Goal: Task Accomplishment & Management: Manage account settings

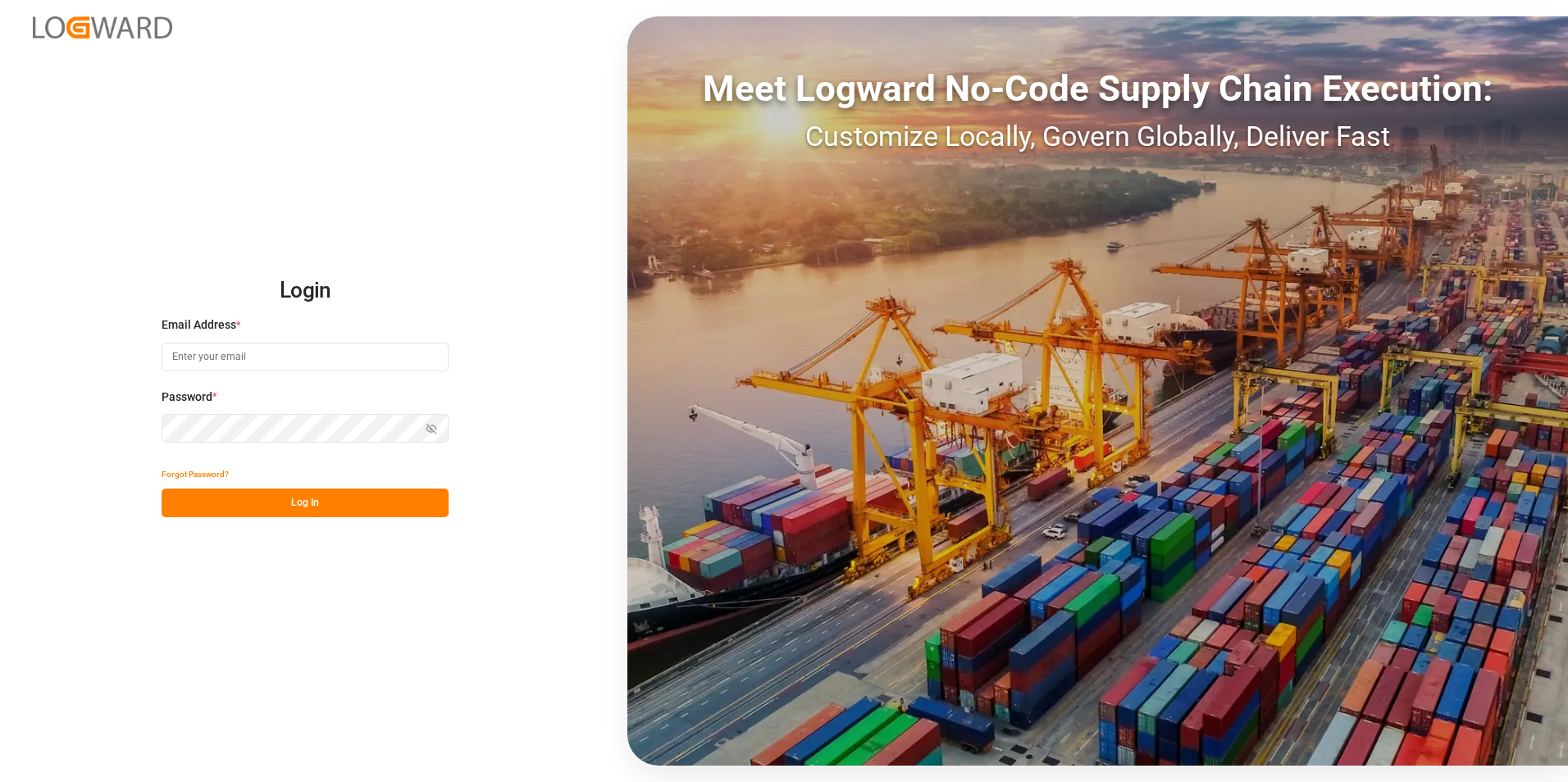
type input "[PERSON_NAME][EMAIL_ADDRESS][PERSON_NAME][DOMAIN_NAME]"
click at [252, 508] on button "Log In" at bounding box center [305, 503] width 287 height 29
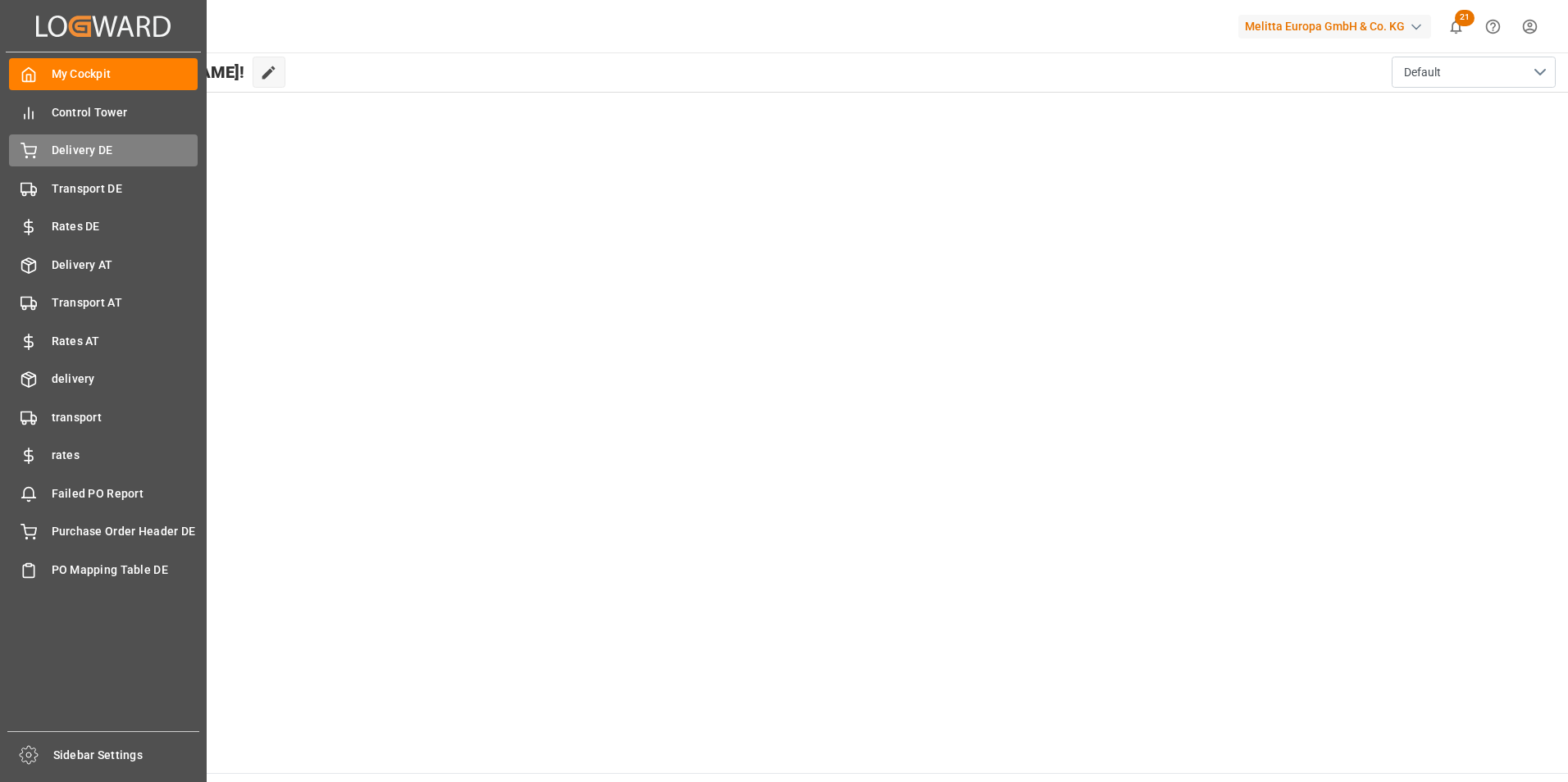
click at [77, 161] on div "Delivery DE Delivery DE" at bounding box center [103, 150] width 189 height 32
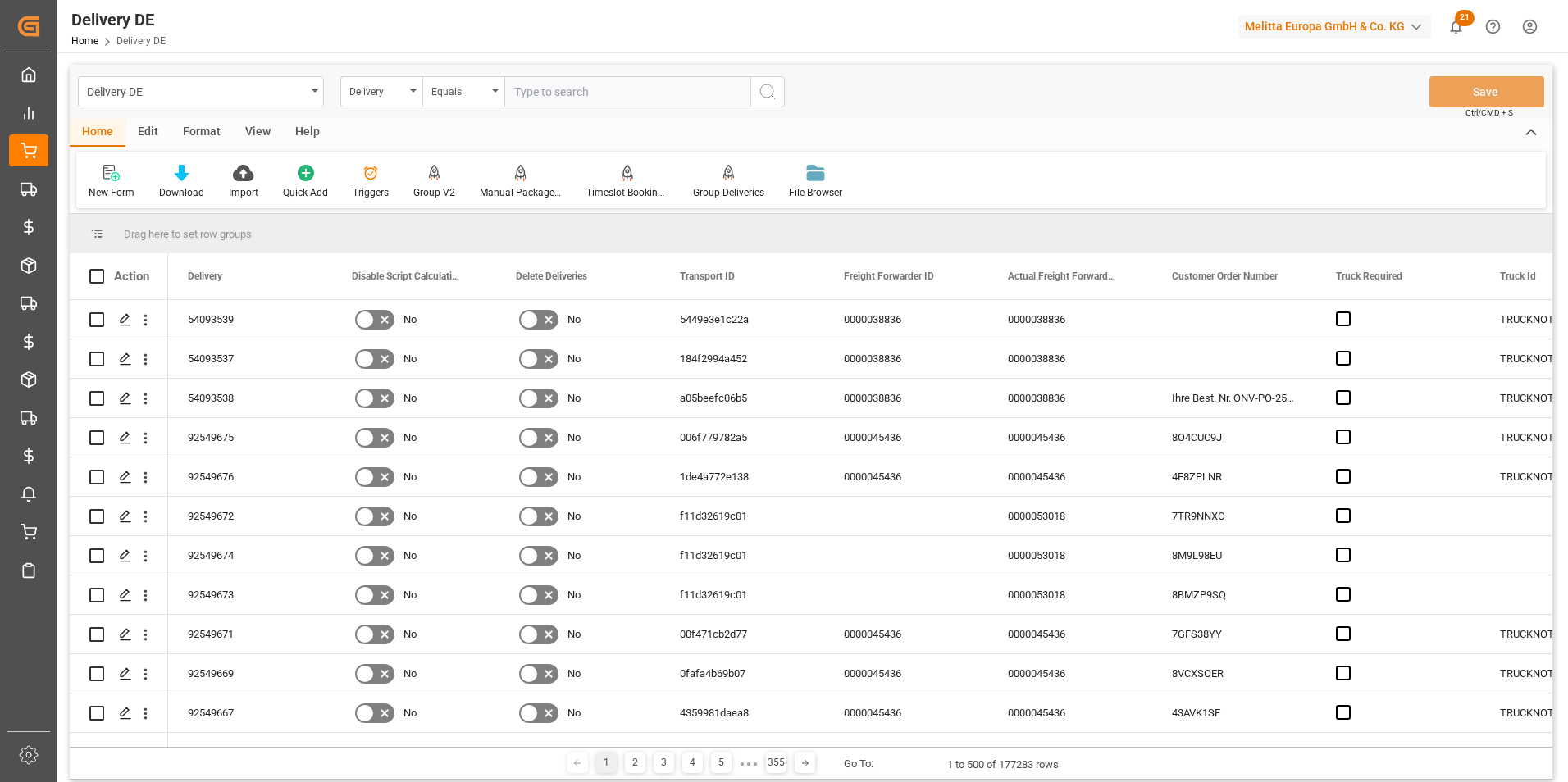
click at [650, 103] on input "text" at bounding box center [628, 92] width 246 height 31
paste input "80002363"
type input "80002363"
click at [768, 93] on icon "search button" at bounding box center [768, 92] width 20 height 20
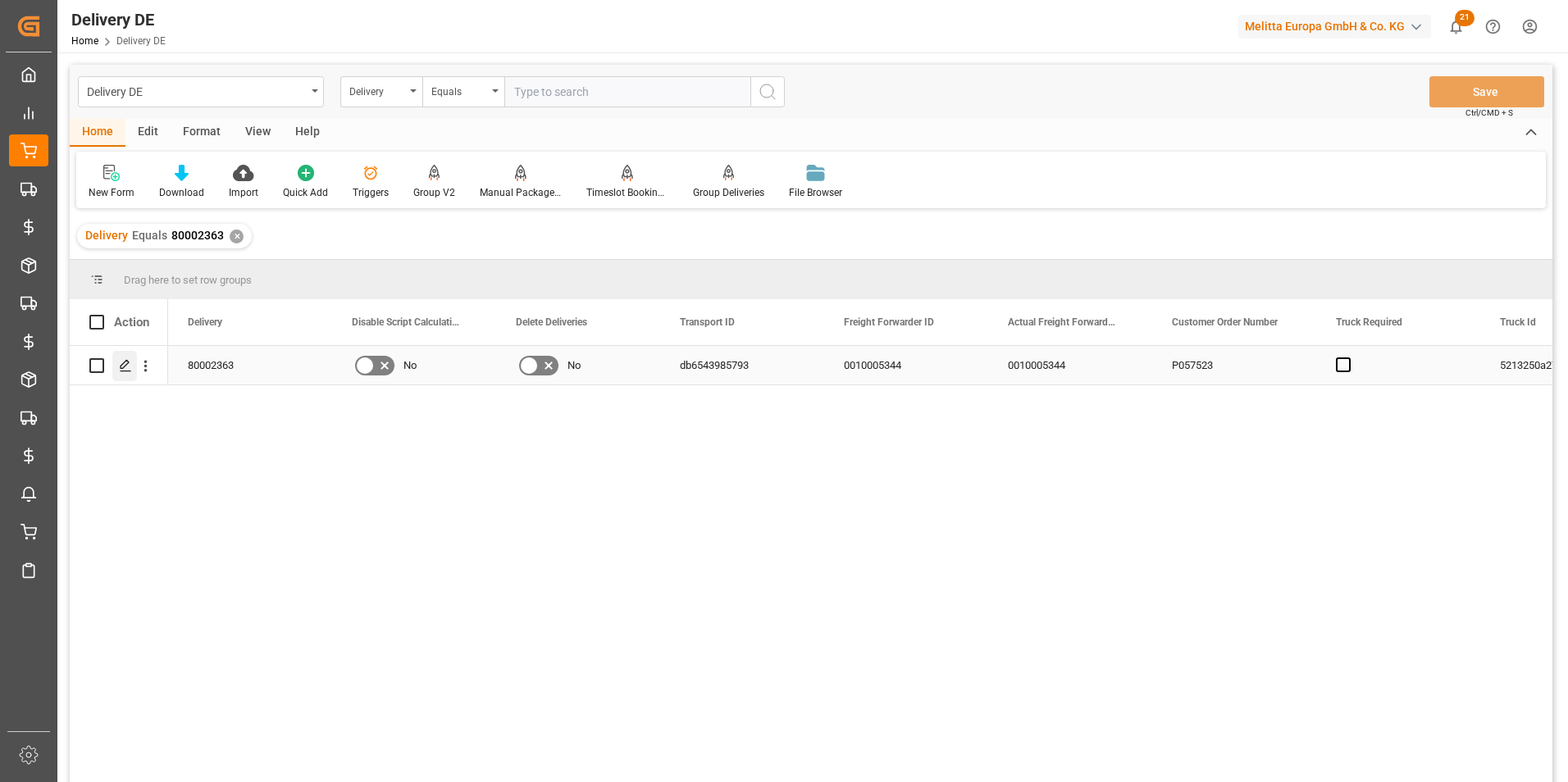
click at [128, 370] on icon "Press SPACE to select this row." at bounding box center [126, 366] width 13 height 13
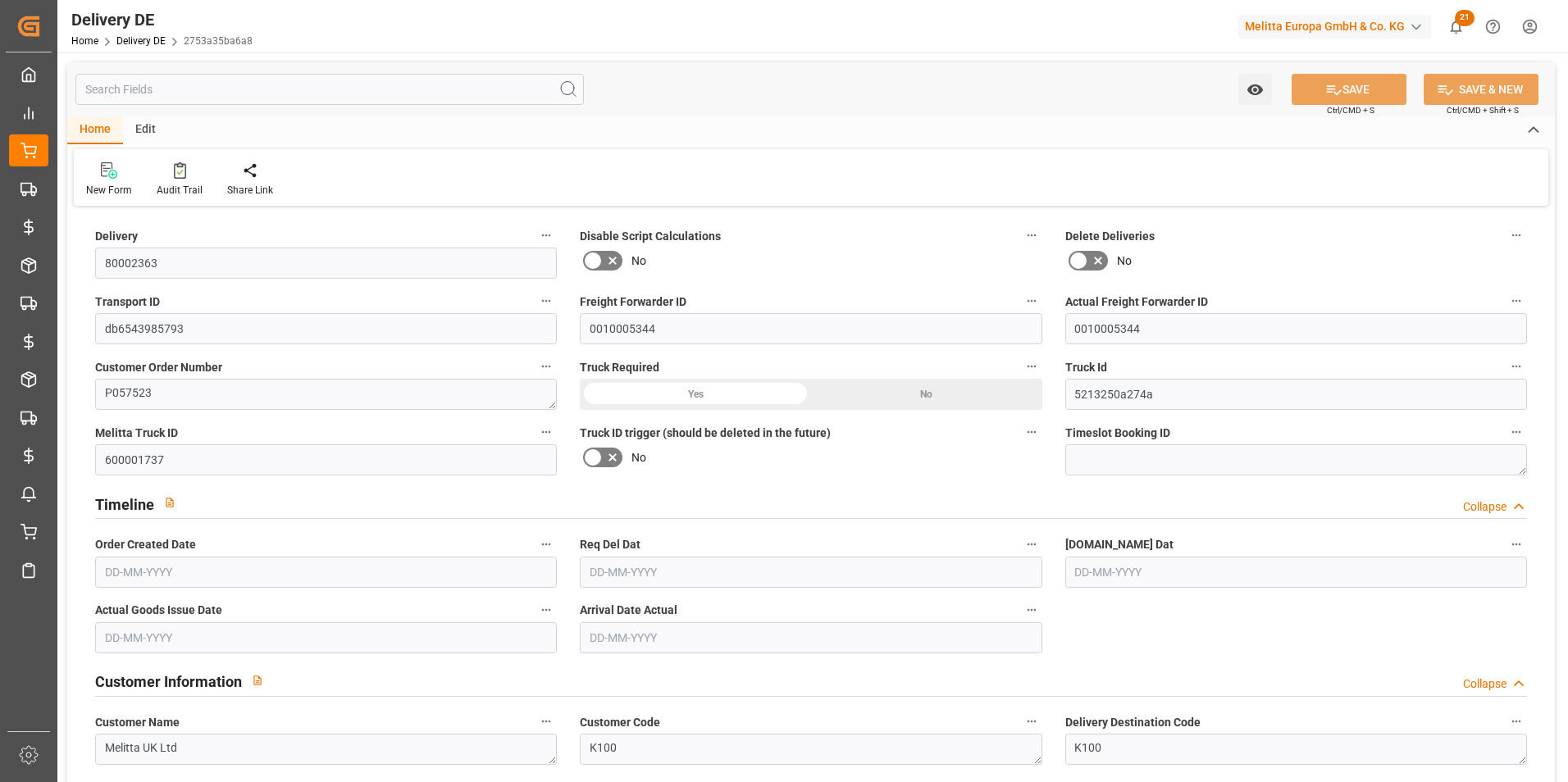
type input "0"
type input "3"
type input "0"
type input "498.15"
type input "657"
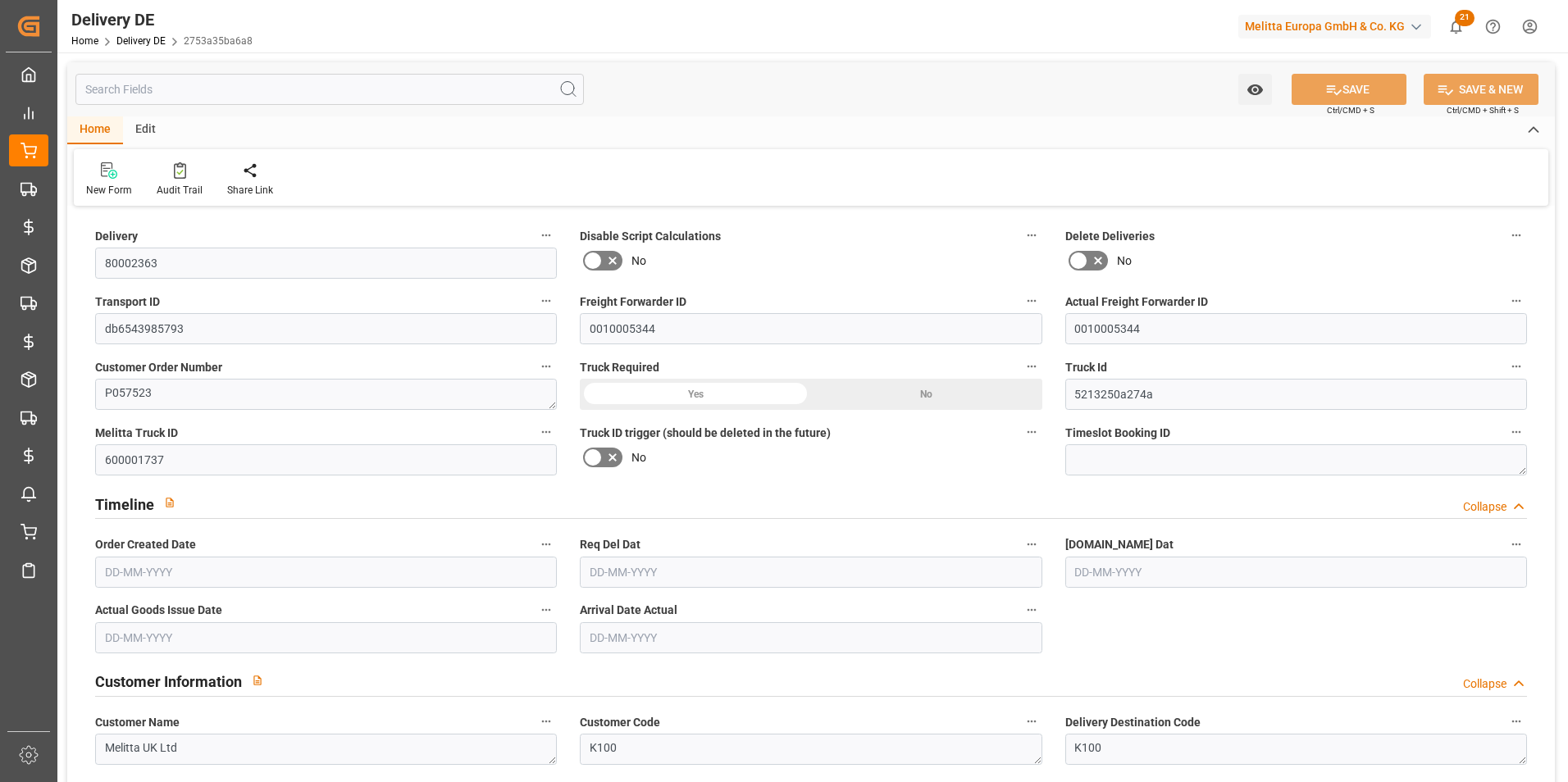
type input "2986.875"
type input "[DATE]"
click at [1540, 33] on html "Created by potrace 1.15, written by [PERSON_NAME] [DATE]-[DATE] Created by potr…" at bounding box center [784, 391] width 1568 height 782
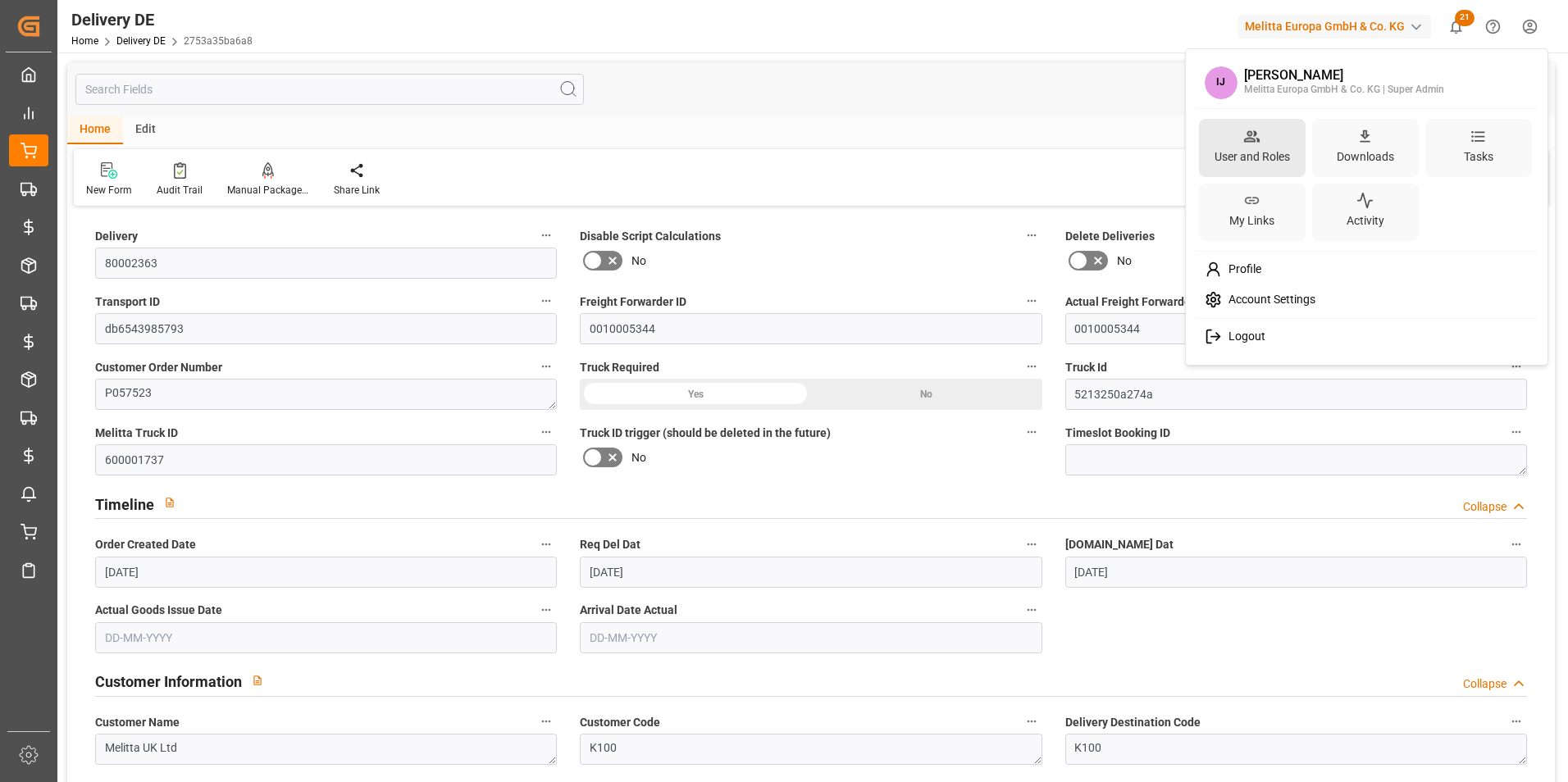
click at [1256, 159] on div "User and Roles" at bounding box center [1253, 157] width 82 height 24
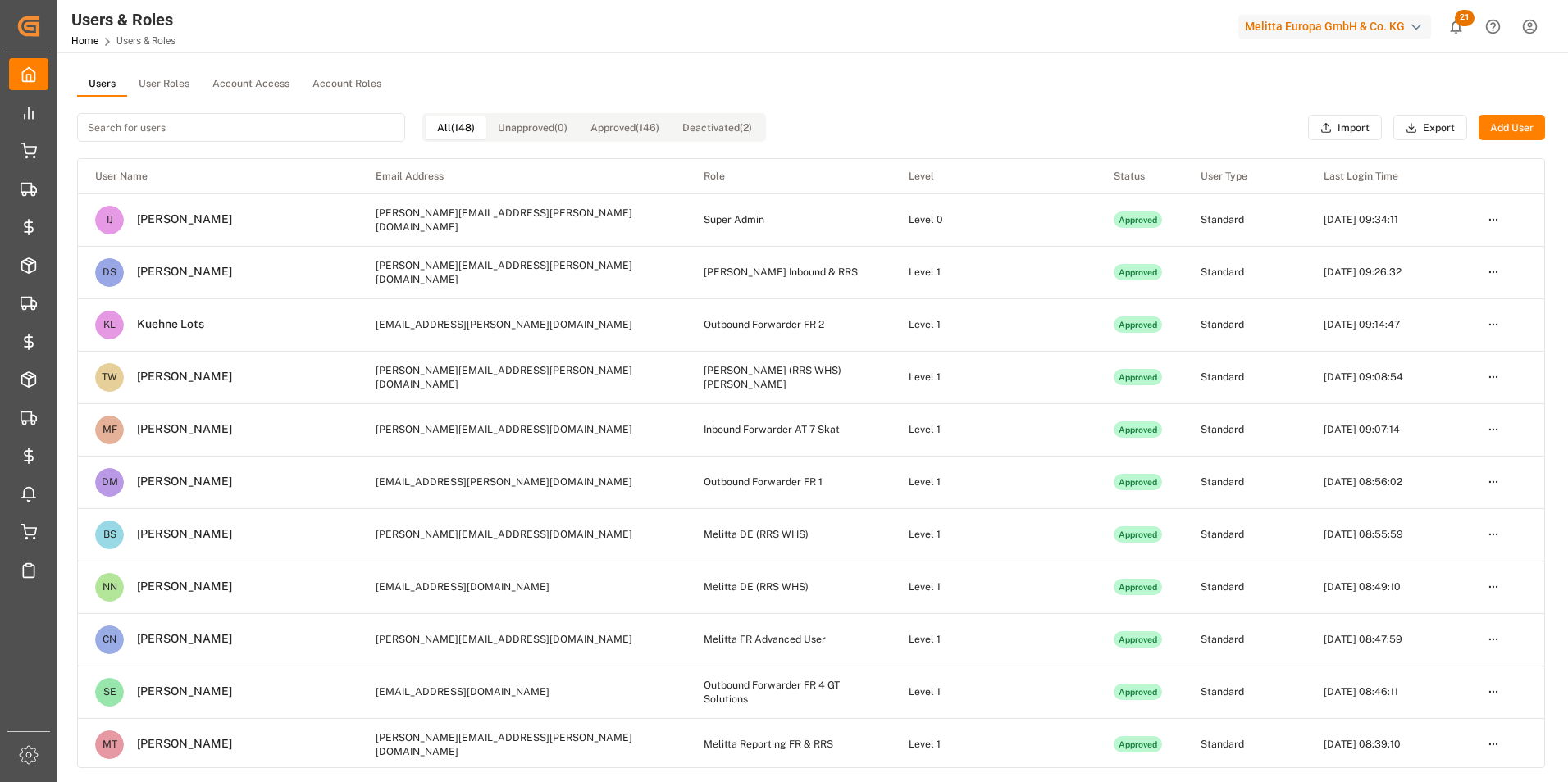
click at [189, 123] on input at bounding box center [241, 127] width 328 height 29
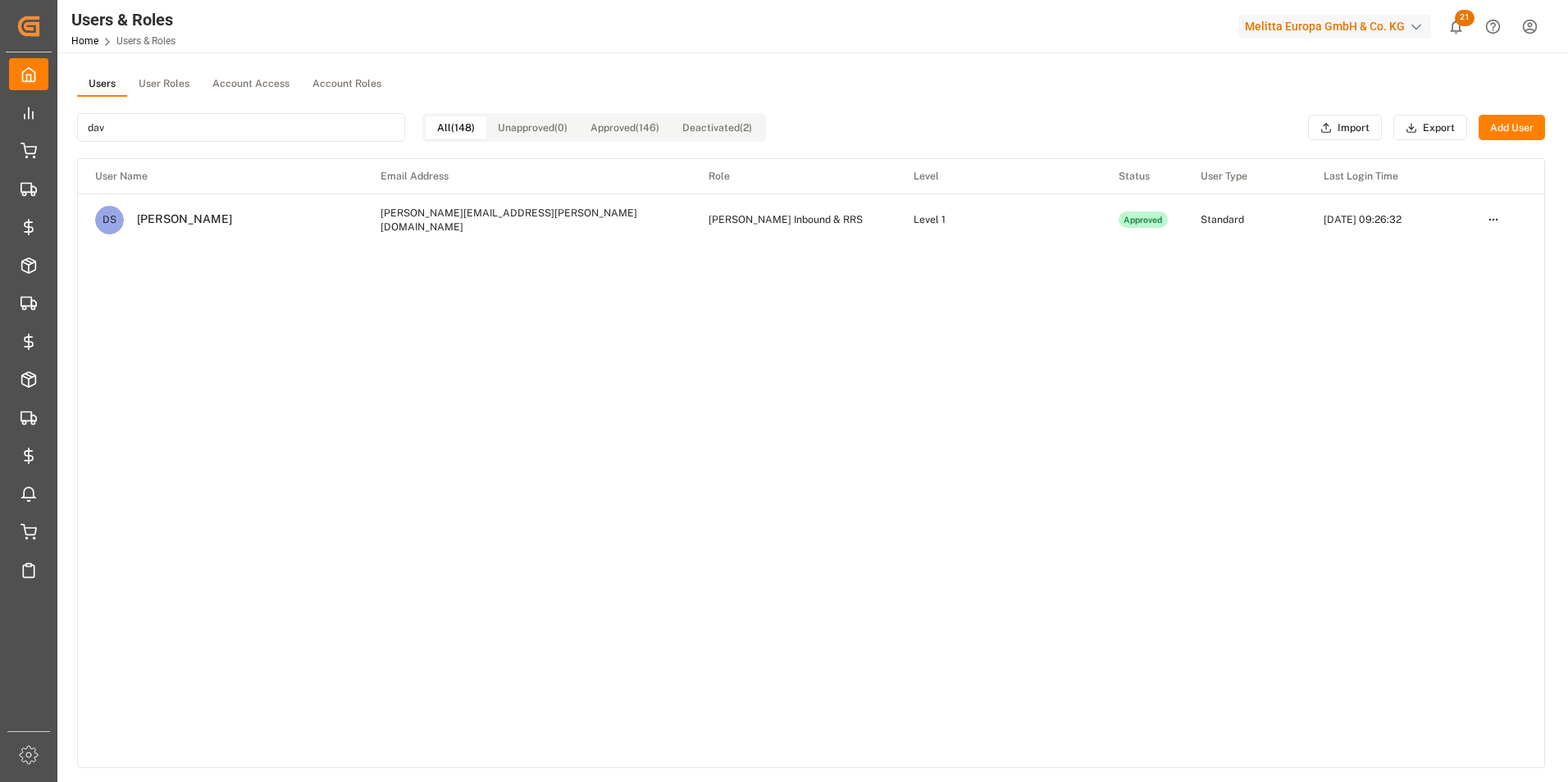
type input "davi"
click at [175, 85] on button "User Roles" at bounding box center [164, 85] width 74 height 25
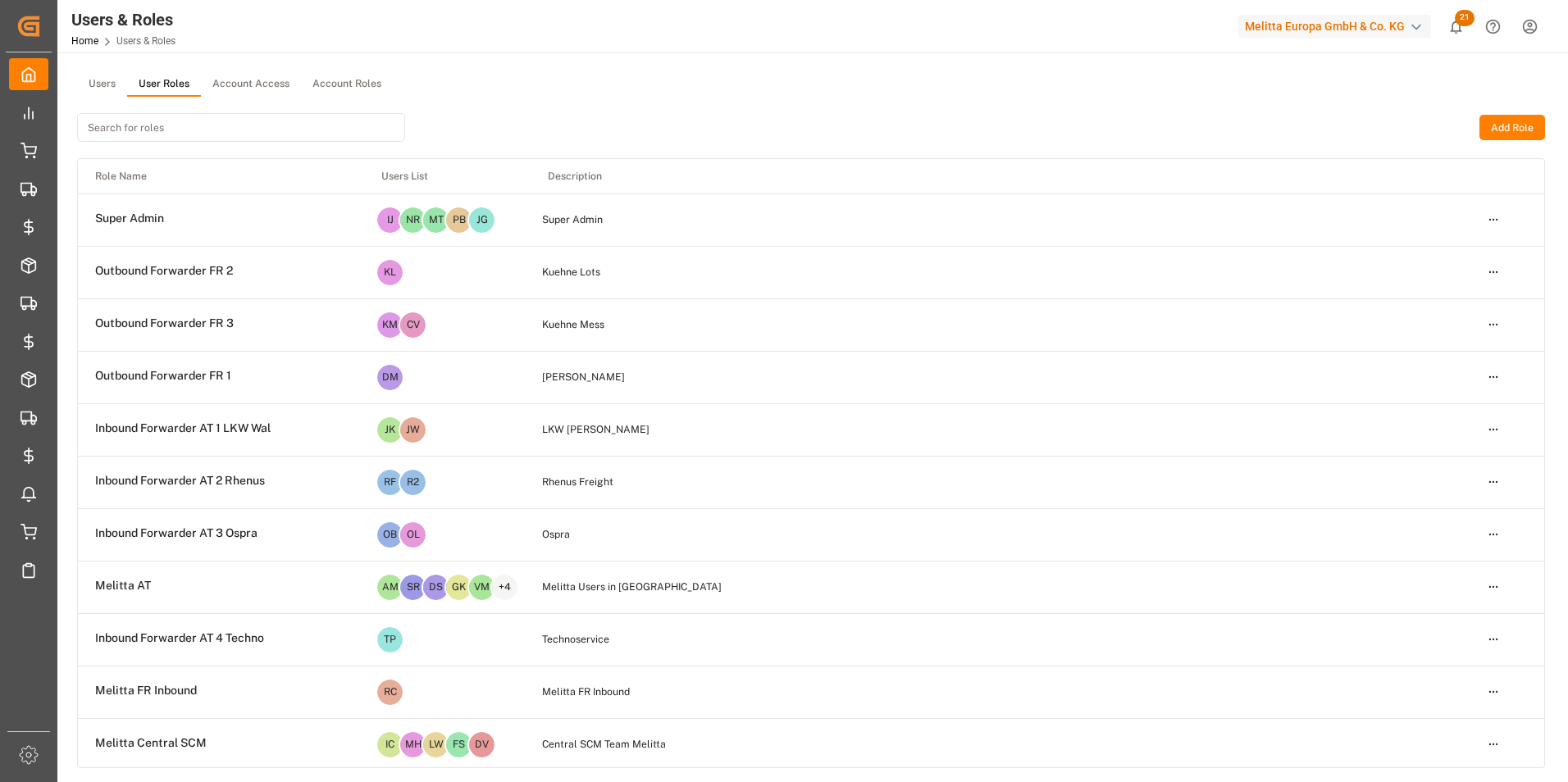
click at [169, 129] on input at bounding box center [241, 127] width 328 height 29
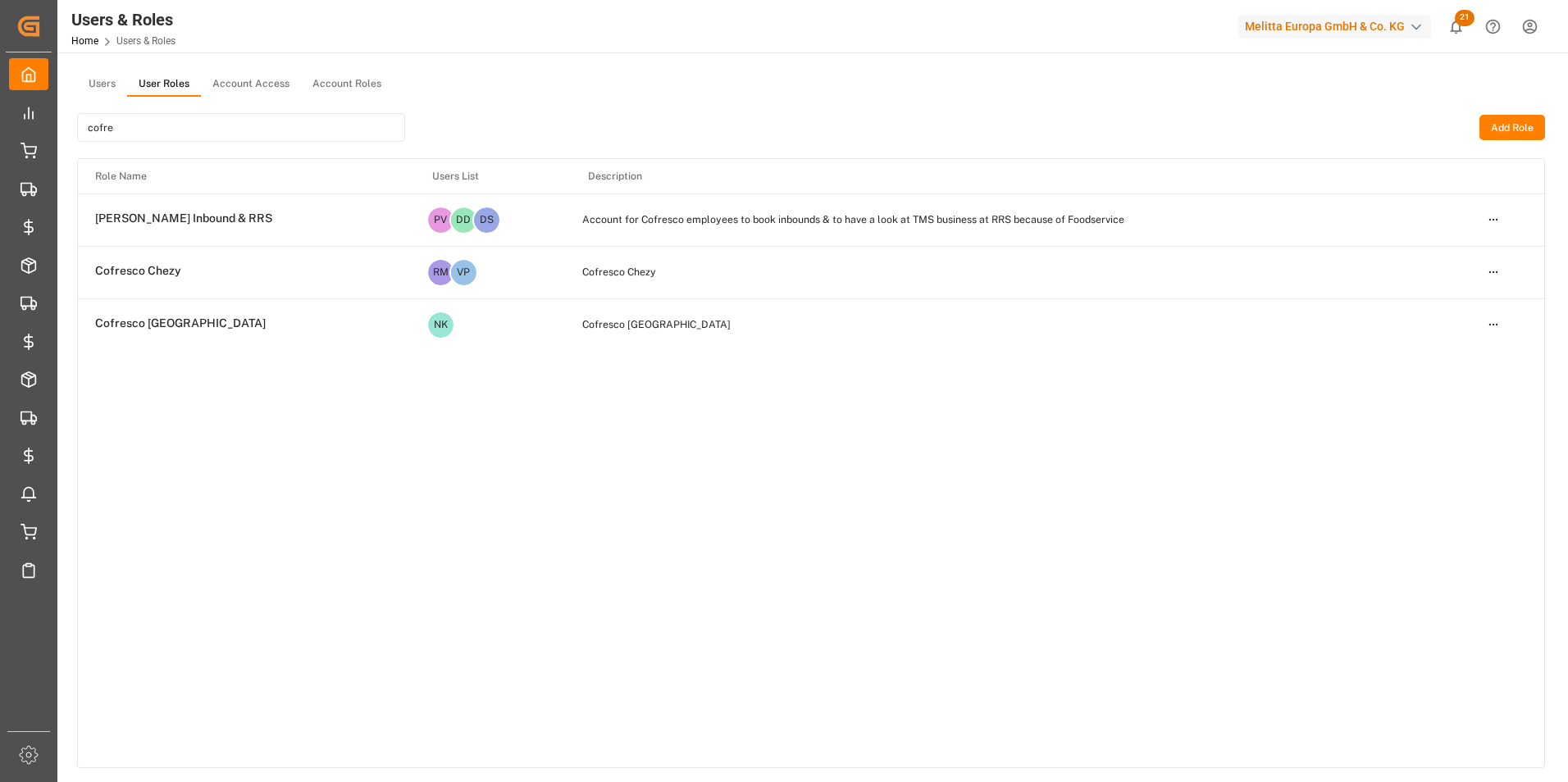
type input "cofre"
click at [1492, 224] on html "Created by potrace 1.15, written by [PERSON_NAME] [DATE]-[DATE] Created by potr…" at bounding box center [784, 391] width 1568 height 782
click at [1463, 253] on div "Edit" at bounding box center [1459, 251] width 85 height 23
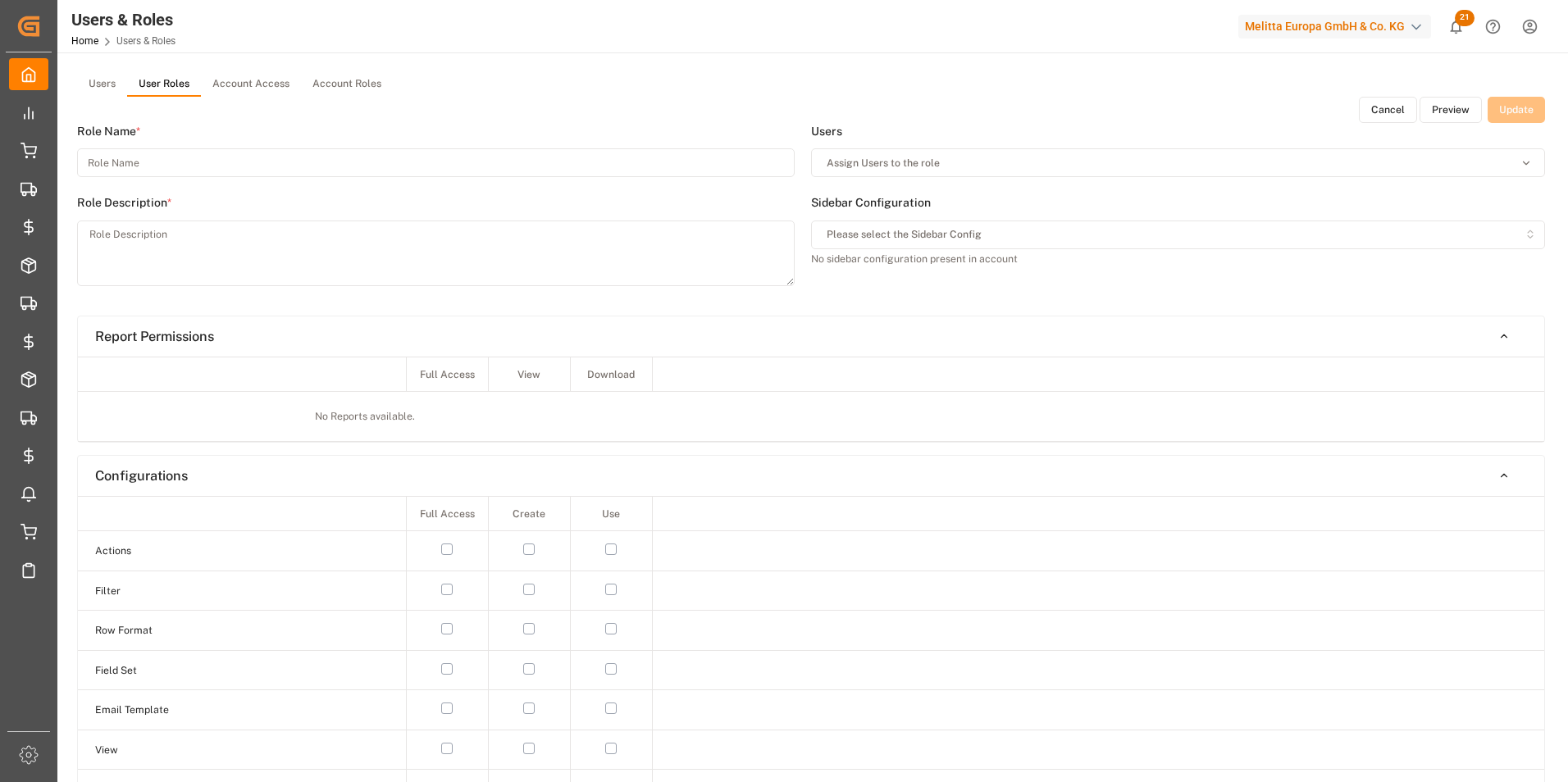
type input "[PERSON_NAME] Inbound & RRS"
type textarea "Account for Cofresco employees to book inbounds & to have a look at TMS busines…"
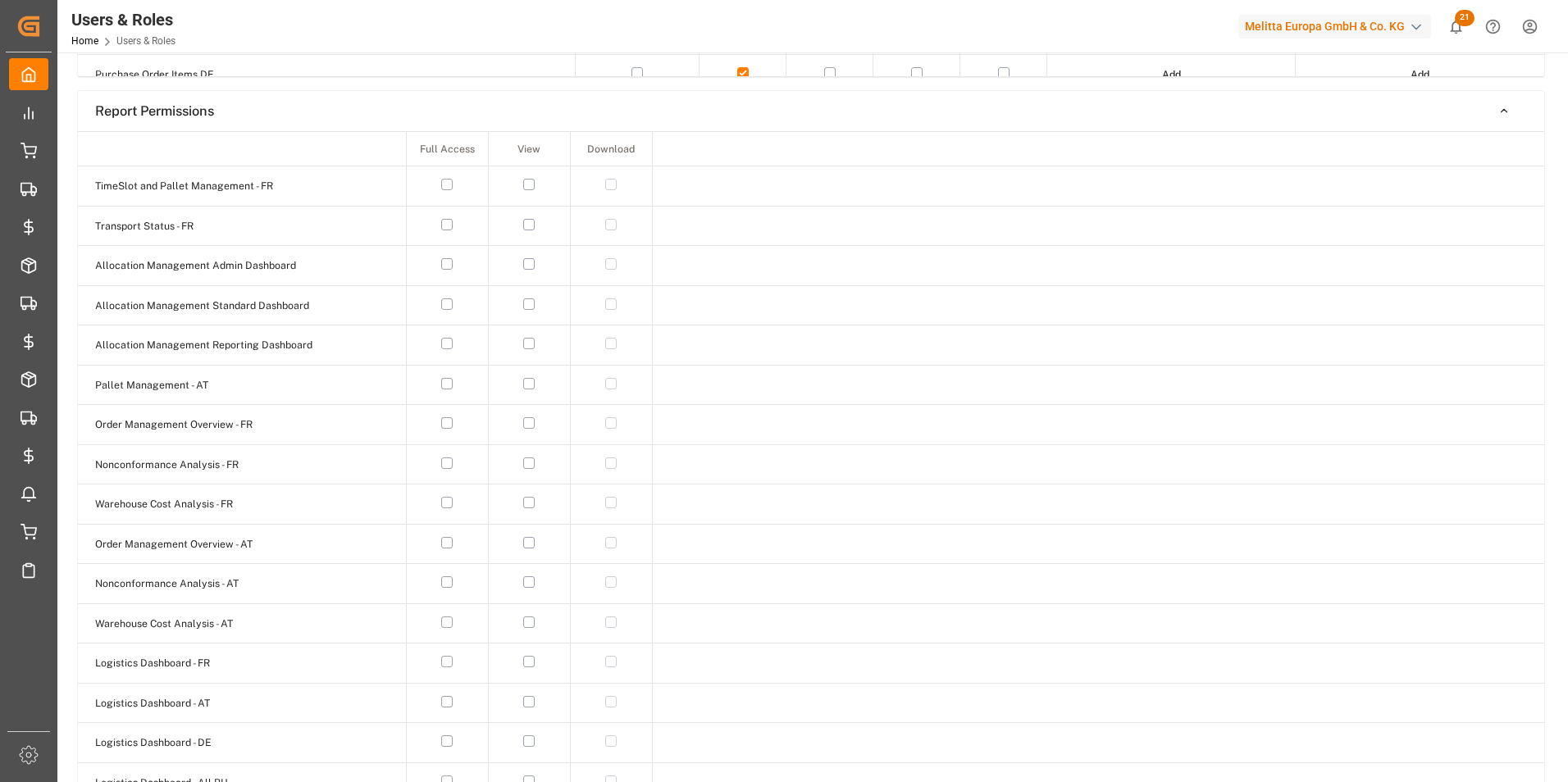
scroll to position [820, 0]
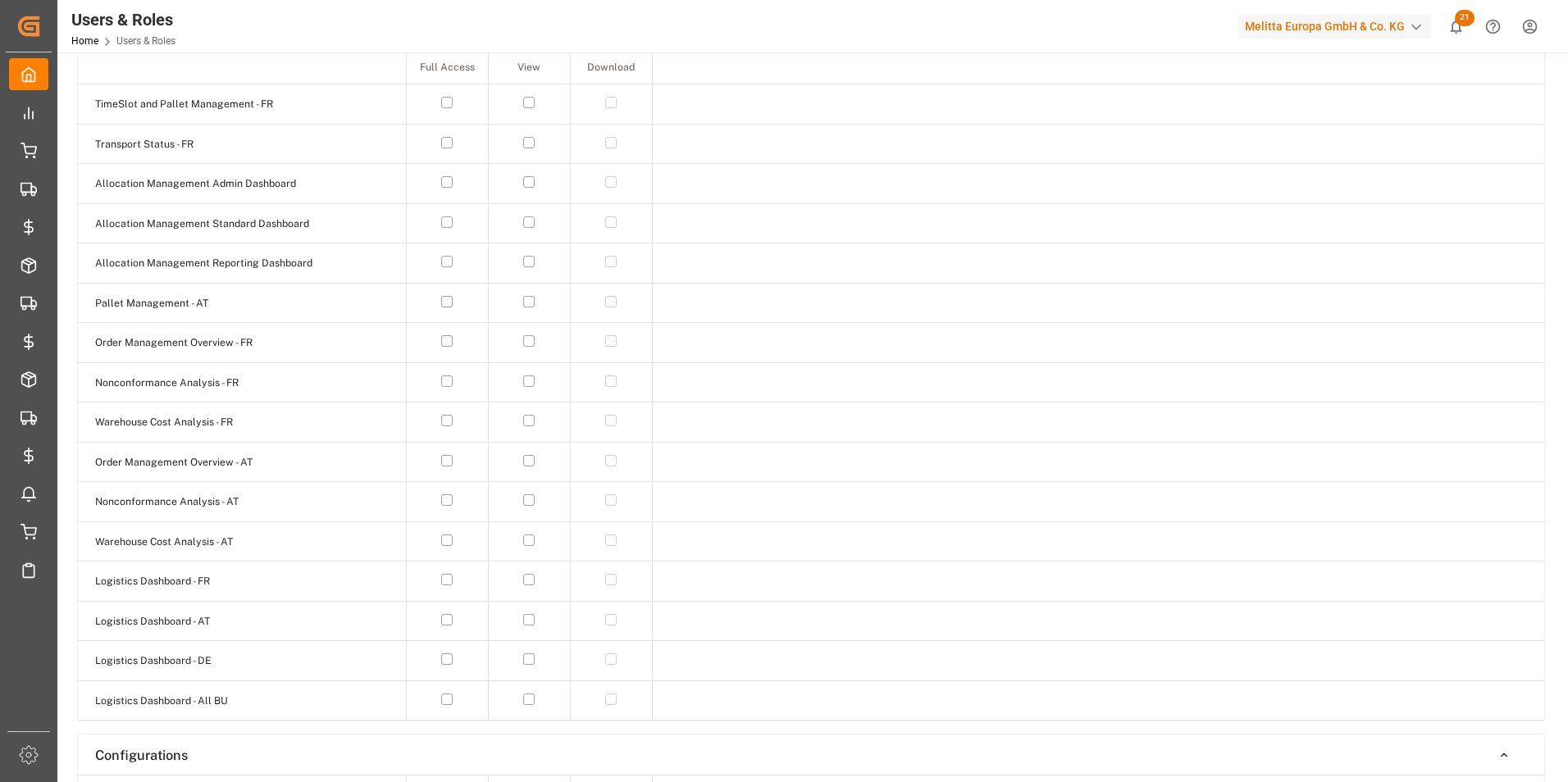
click at [448, 661] on button "button" at bounding box center [447, 660] width 11 height 12
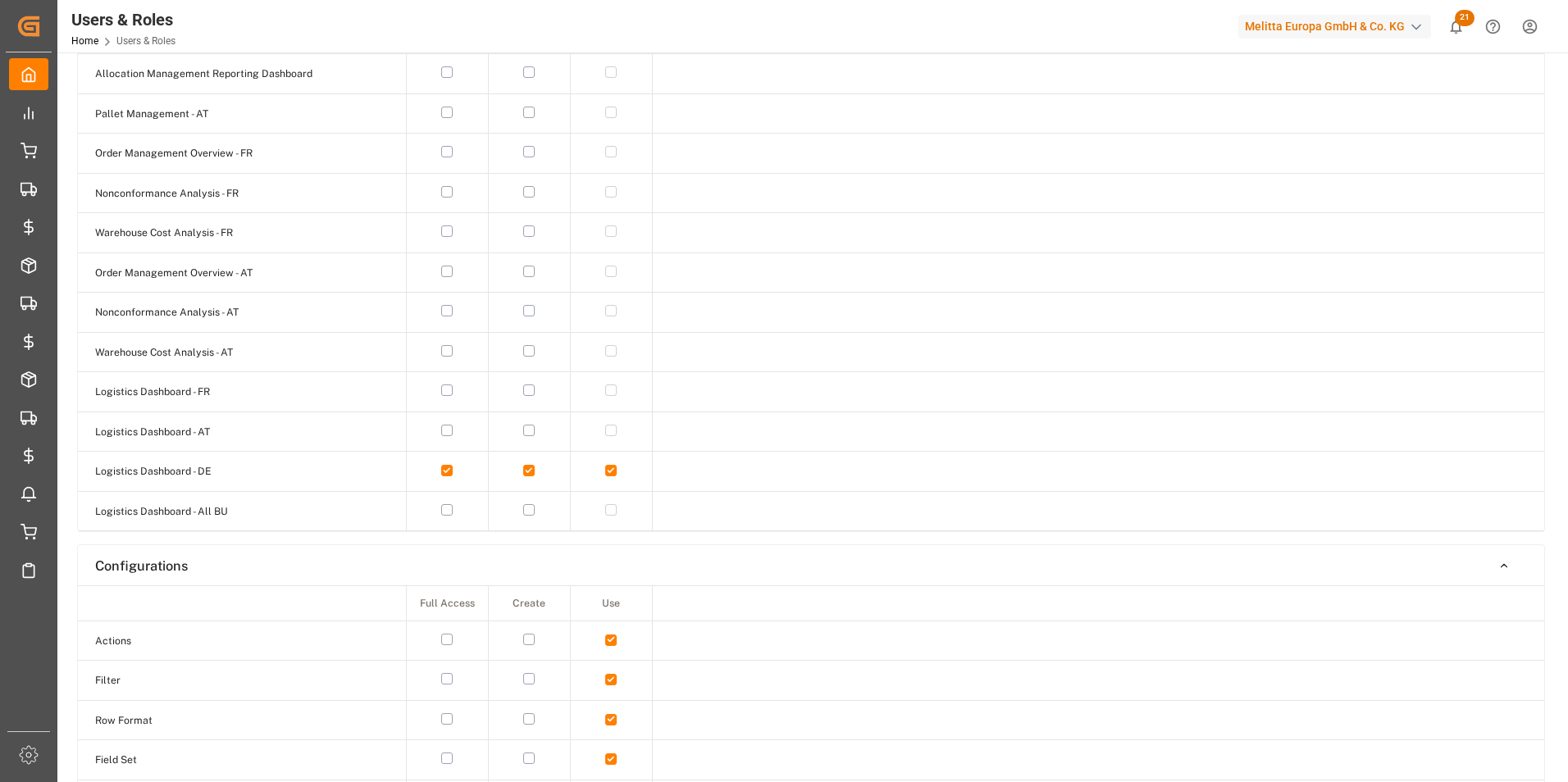
scroll to position [984, 0]
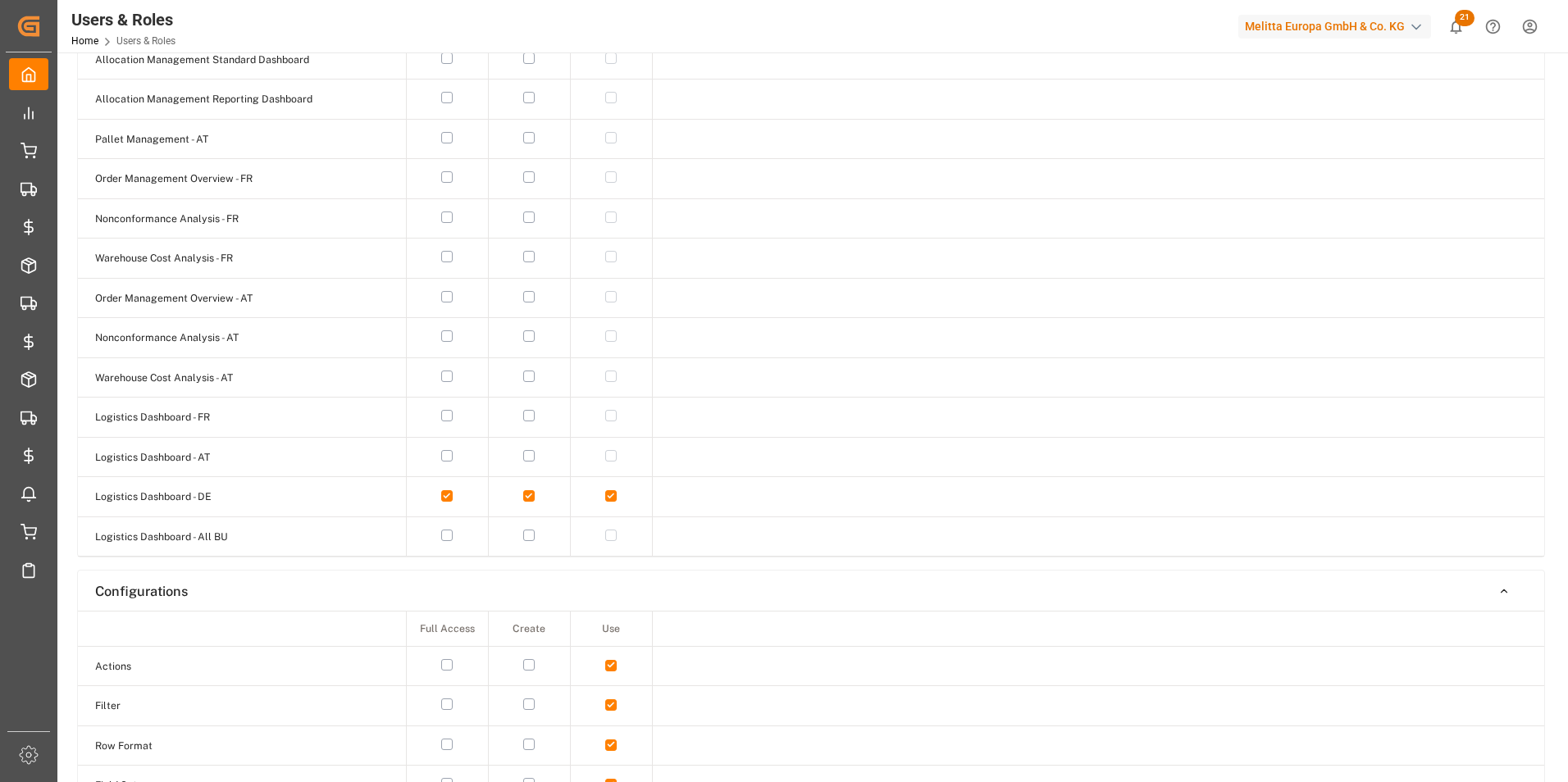
click at [448, 417] on button "button" at bounding box center [447, 416] width 11 height 12
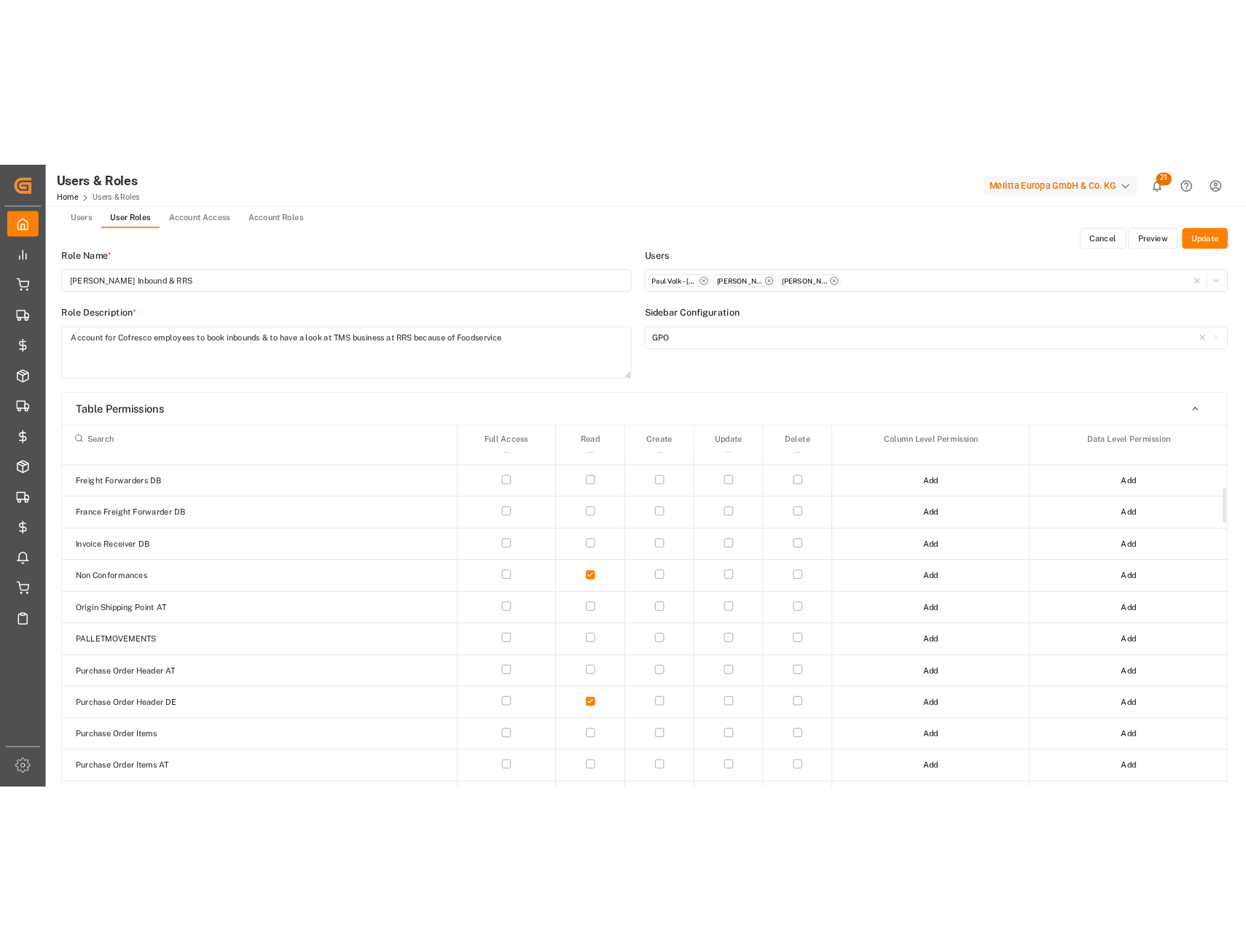
scroll to position [0, 0]
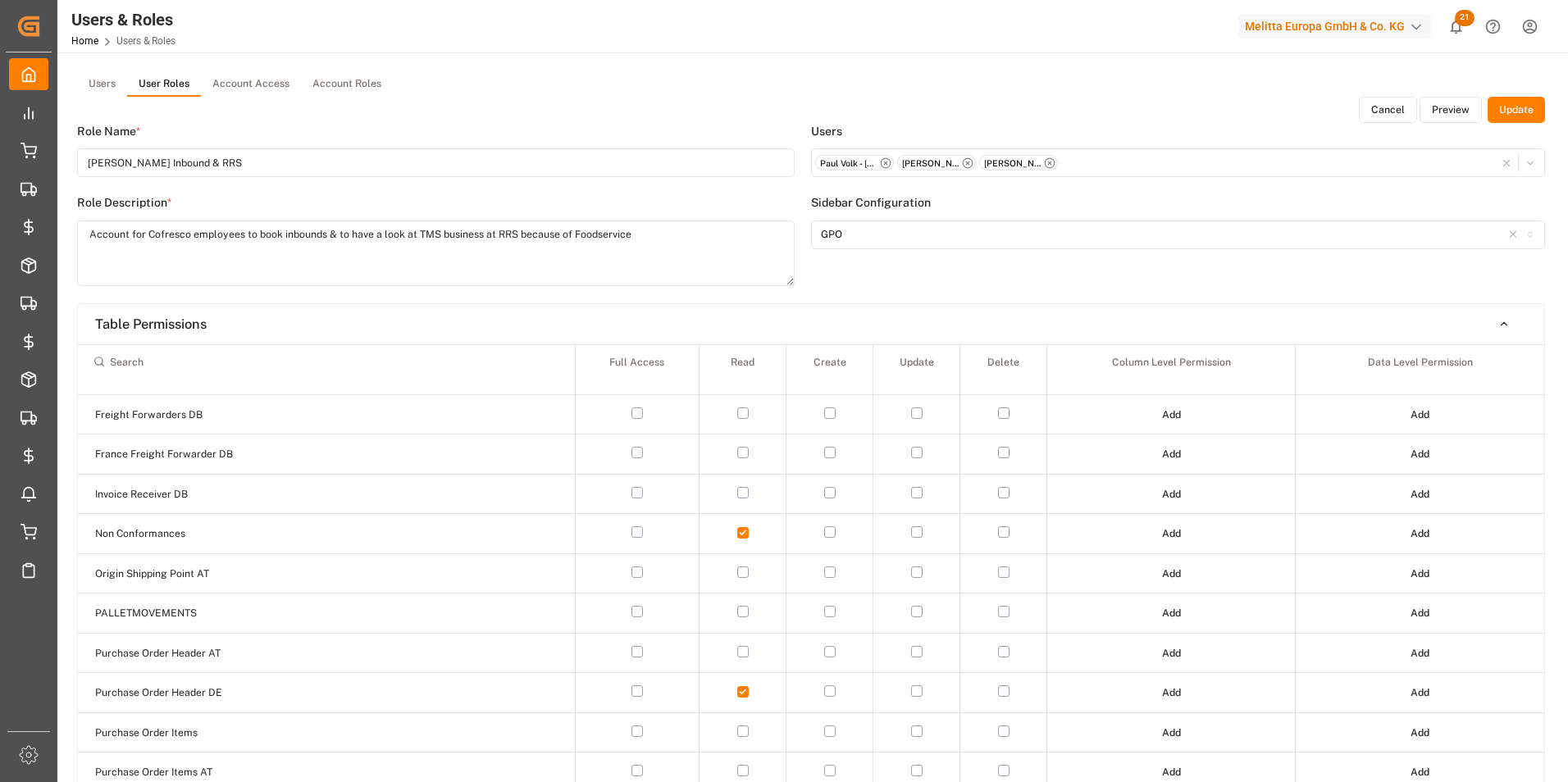
click at [1507, 113] on button "Update" at bounding box center [1516, 110] width 57 height 26
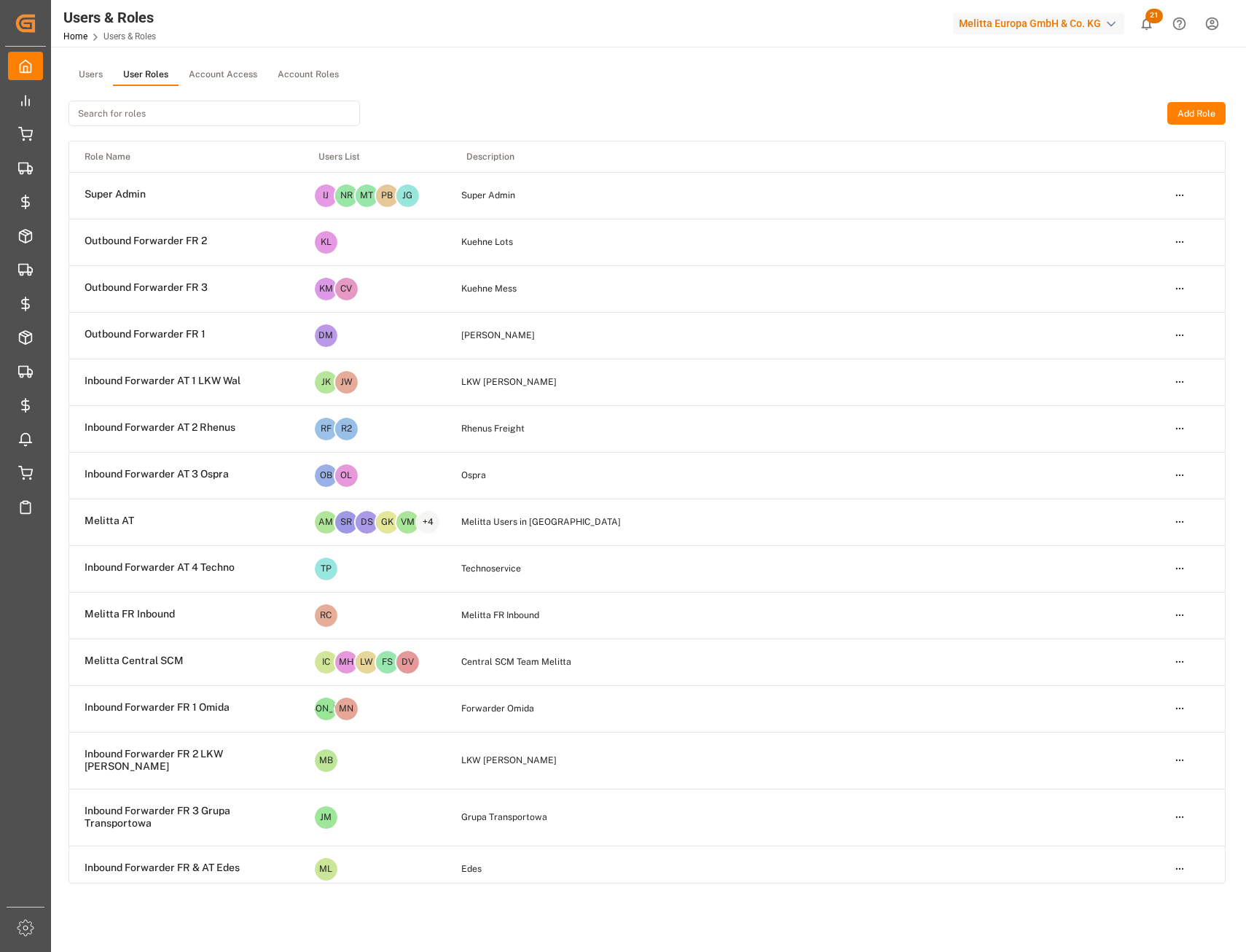
click at [528, 82] on div "Users User Roles Account Access Account Roles" at bounding box center [647, 75] width 1157 height 22
click at [162, 113] on input at bounding box center [214, 113] width 291 height 26
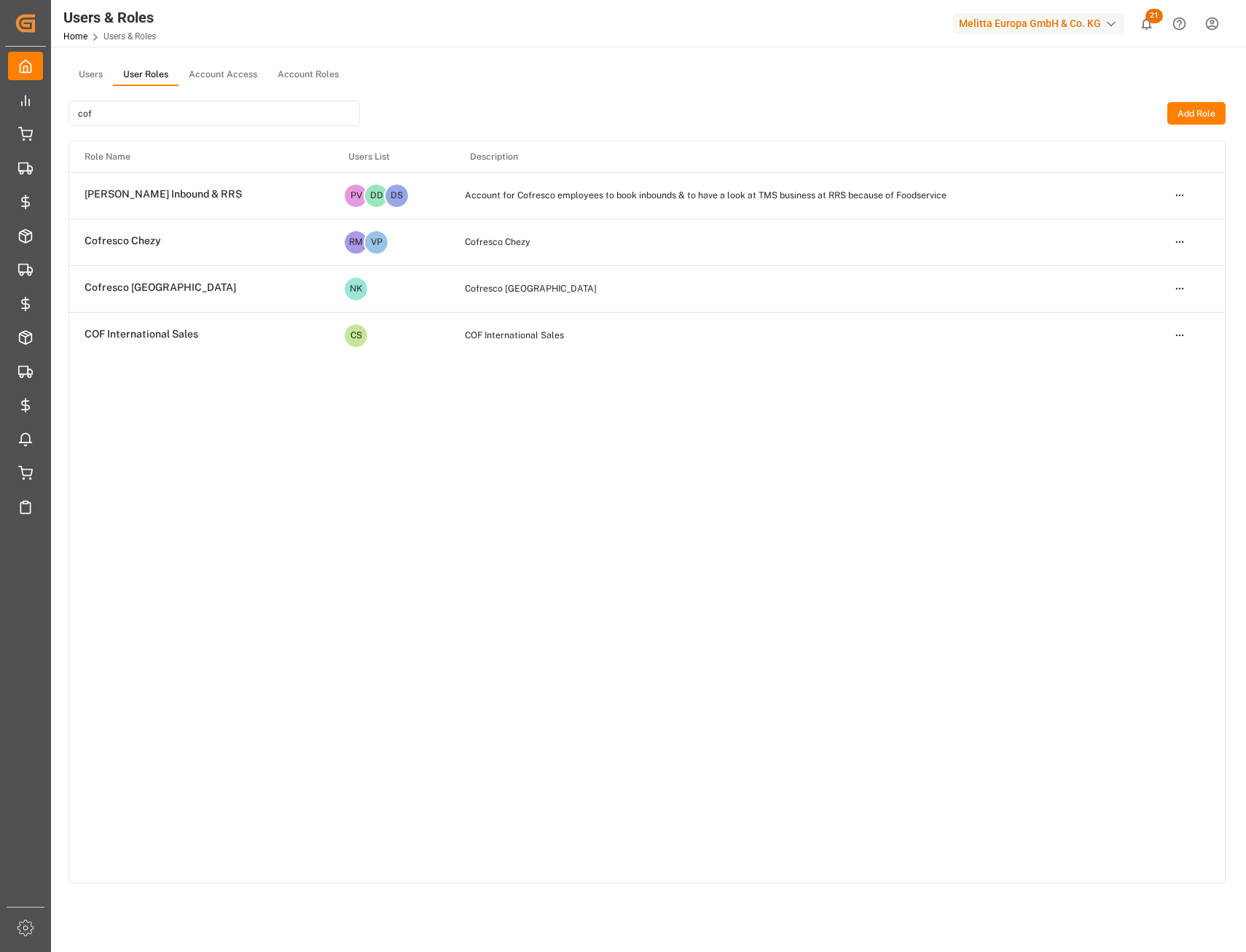
type input "cof"
click at [1176, 193] on html "Created by potrace 1.15, written by [PERSON_NAME] [DATE]-[DATE] Created by potr…" at bounding box center [623, 476] width 1246 height 952
click at [1175, 215] on div "Edit" at bounding box center [1150, 223] width 75 height 20
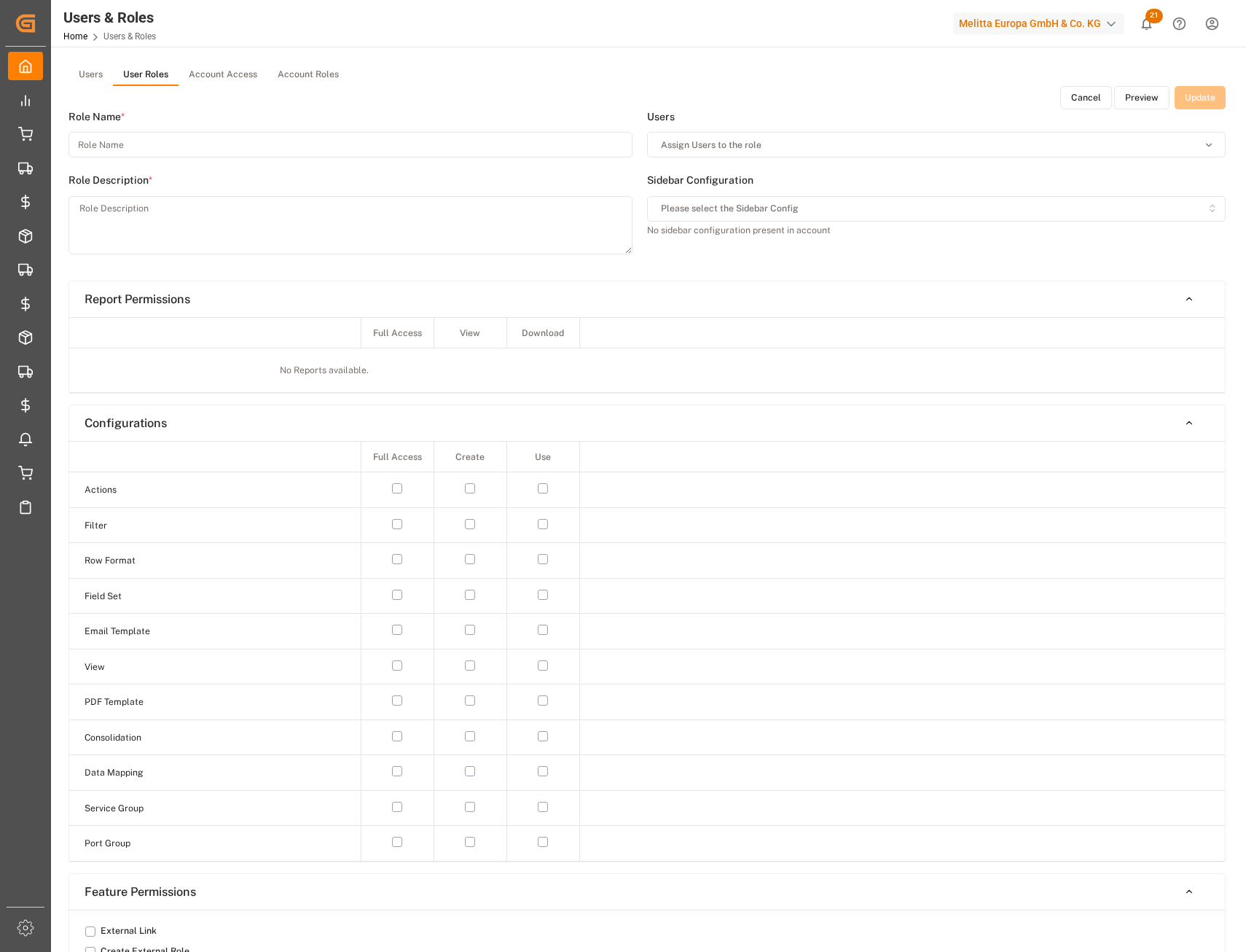
type input "[PERSON_NAME] Inbound & RRS"
type textarea "Account for Cofresco employees to book inbounds & to have a look at TMS busines…"
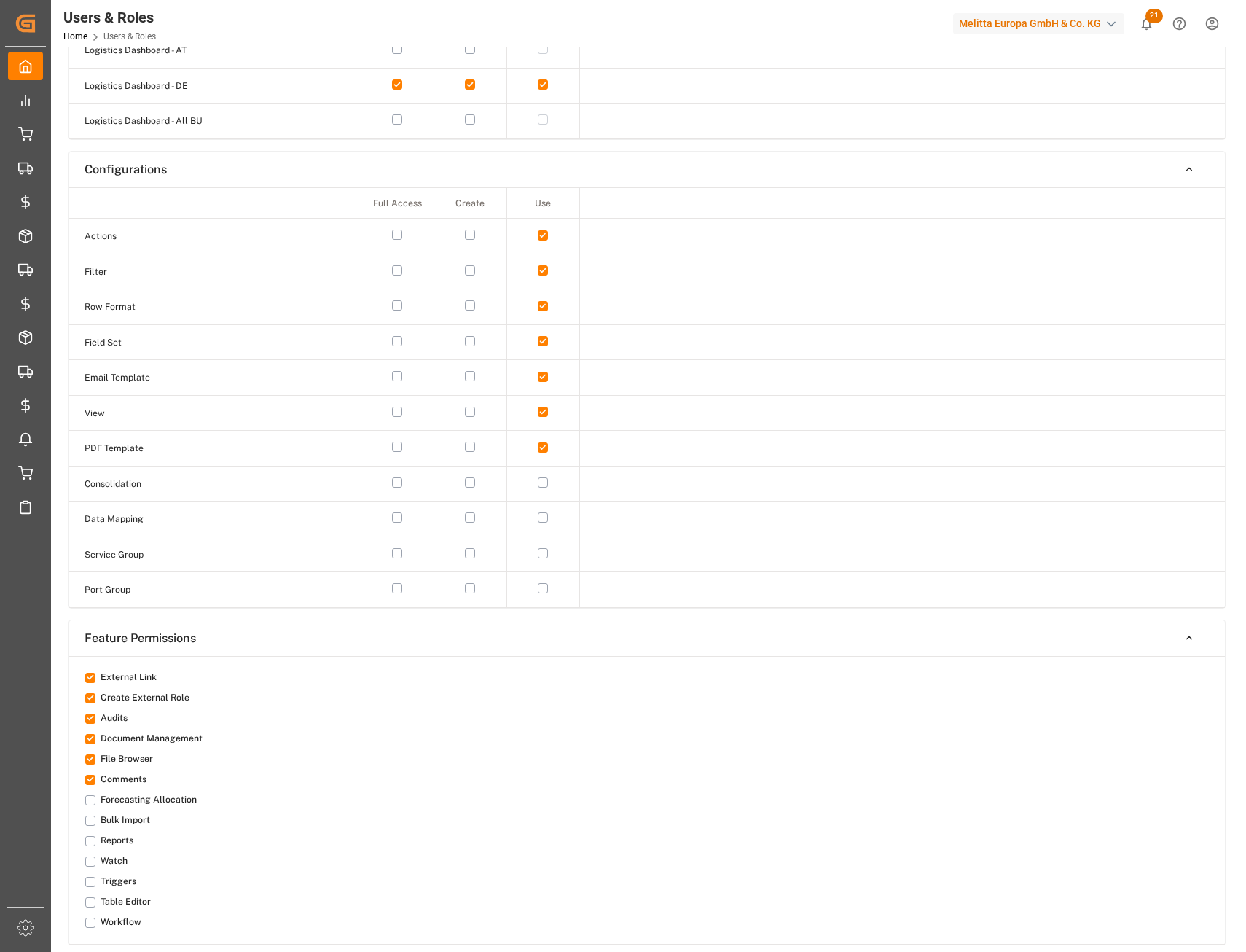
scroll to position [1458, 0]
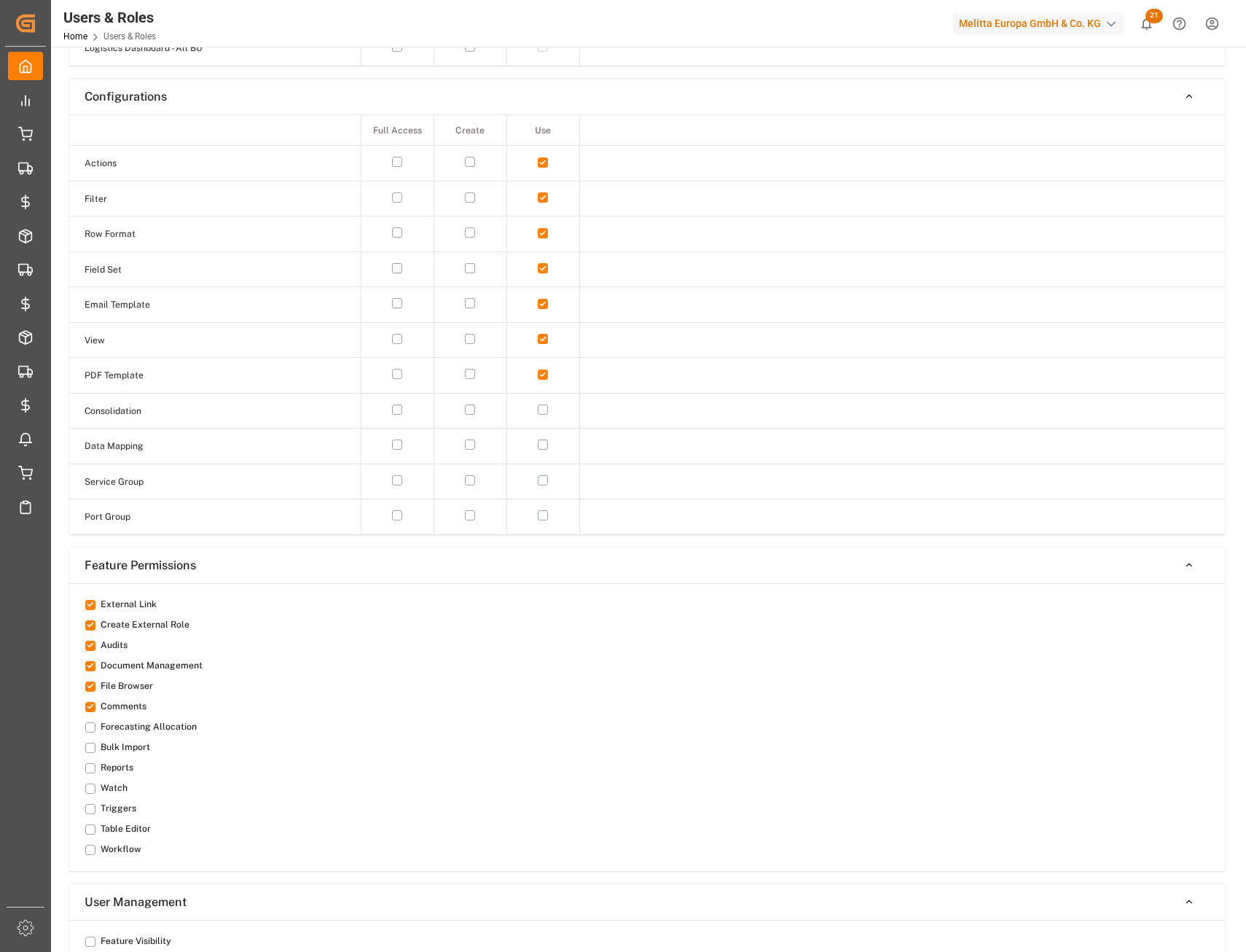
click at [113, 694] on small "Reports" at bounding box center [115, 767] width 38 height 9
click at [86, 694] on button "button" at bounding box center [91, 768] width 10 height 10
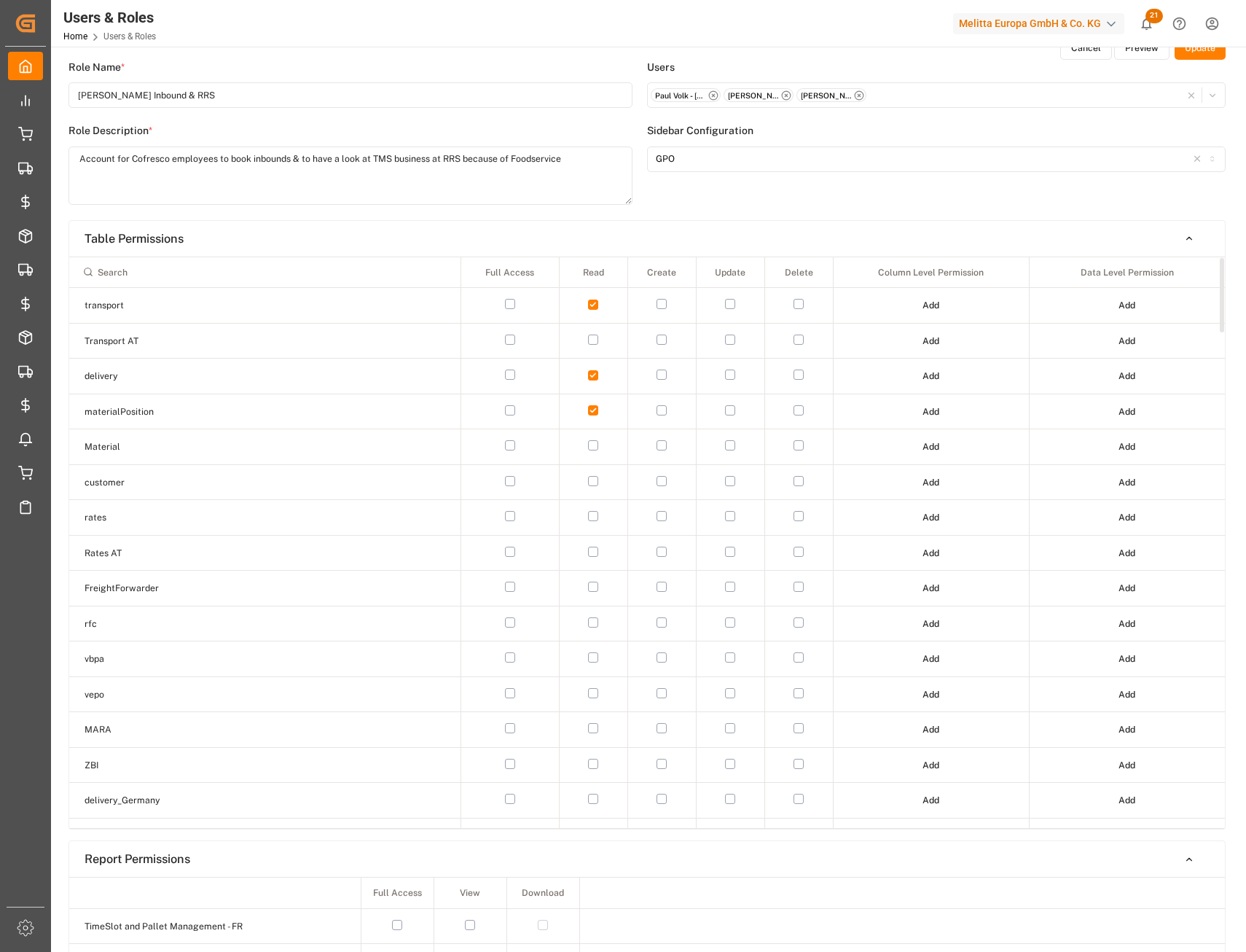
scroll to position [0, 0]
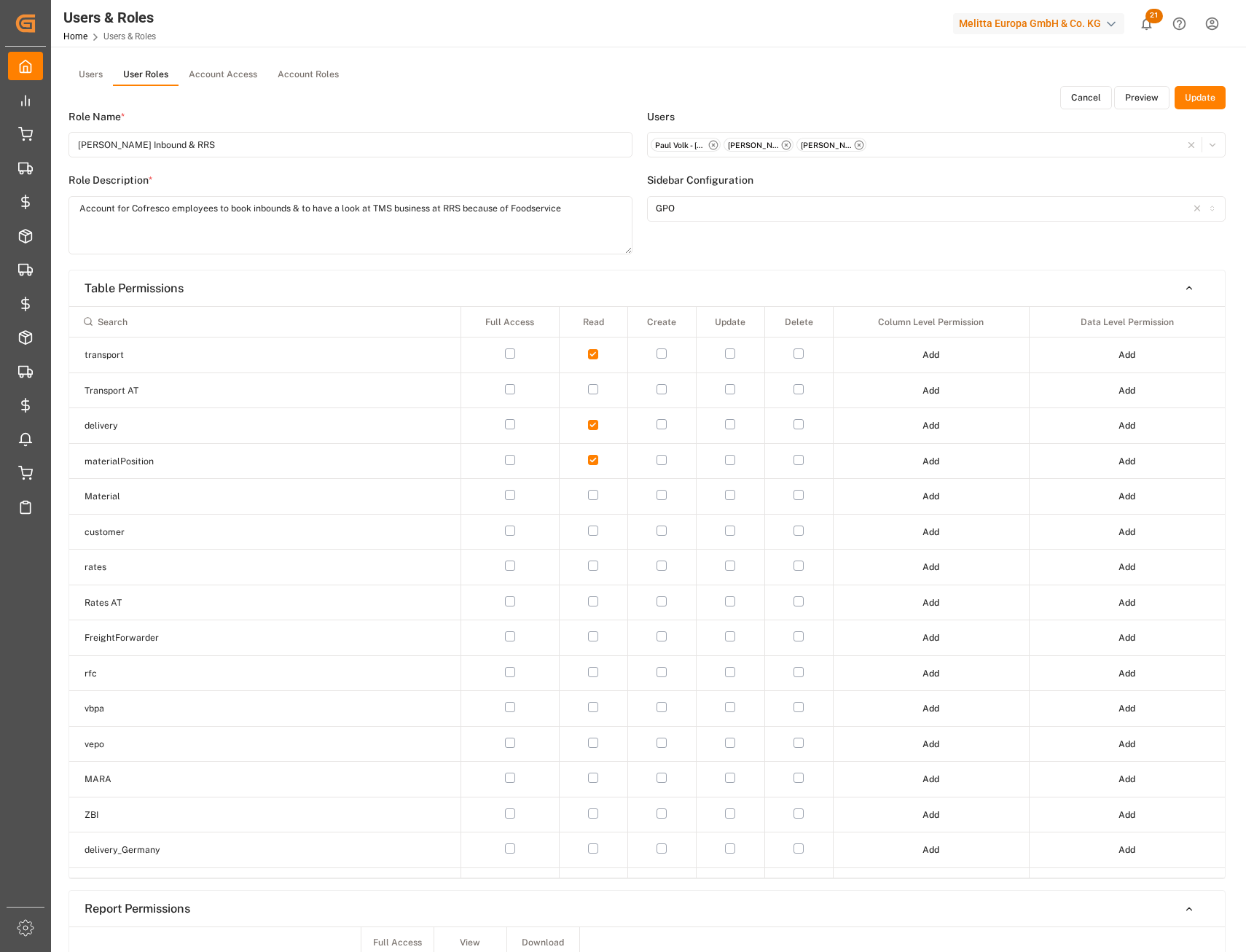
click at [1185, 95] on button "Update" at bounding box center [1200, 98] width 51 height 23
